Goal: Navigation & Orientation: Find specific page/section

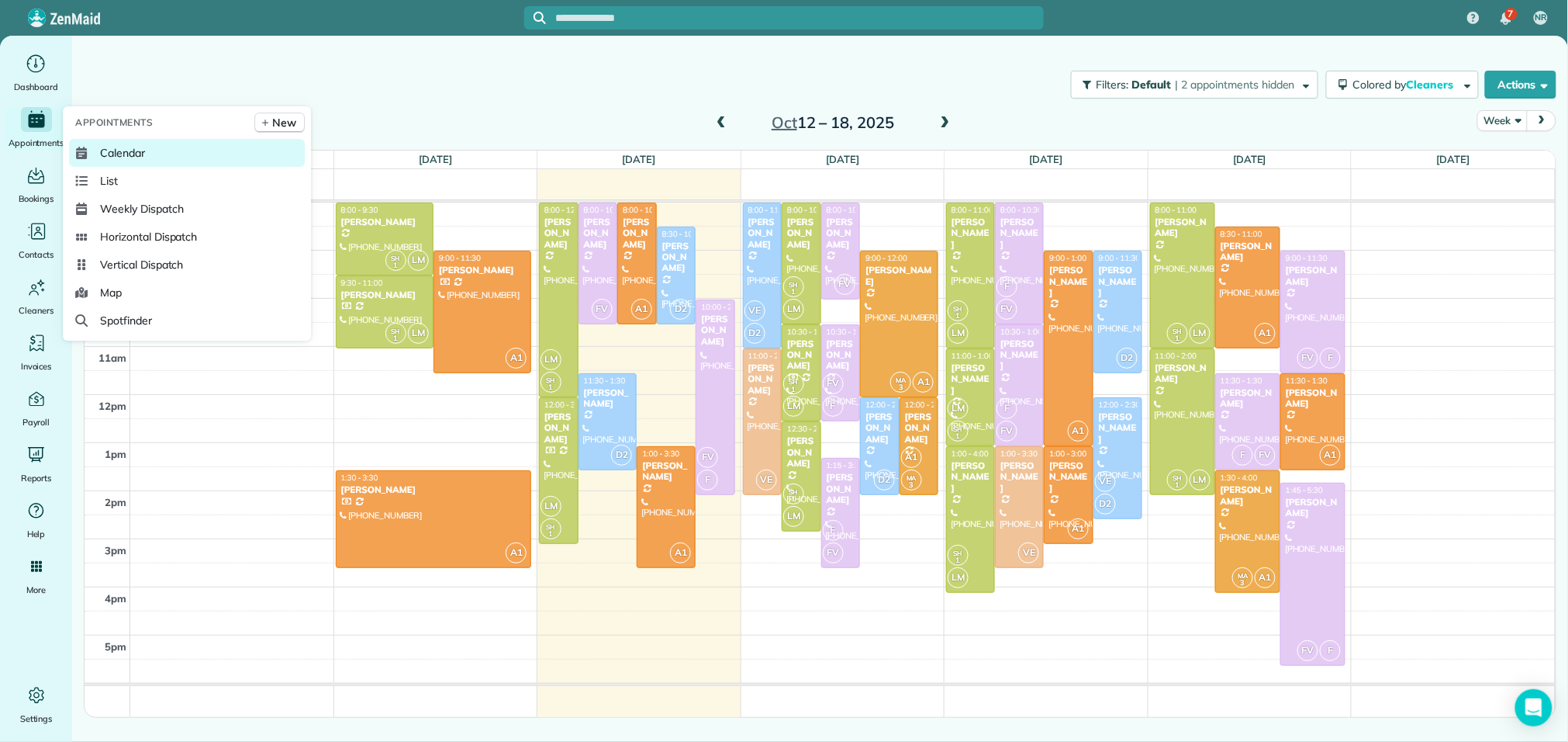
click at [139, 158] on span "Calendar" at bounding box center [122, 153] width 45 height 16
